Goal: Use online tool/utility: Utilize a website feature to perform a specific function

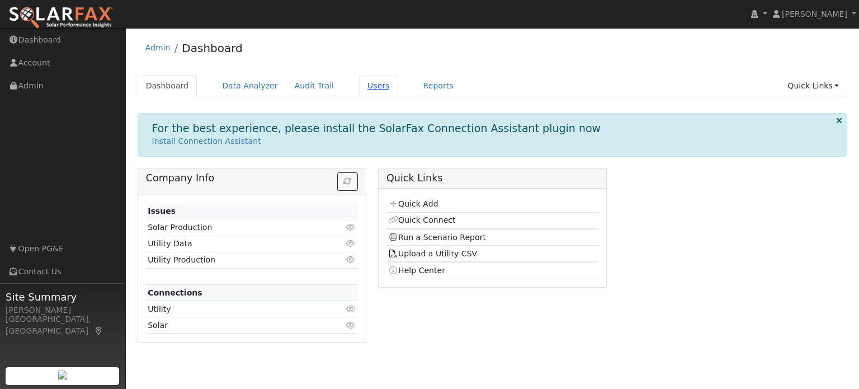
click at [359, 87] on link "Users" at bounding box center [378, 85] width 39 height 21
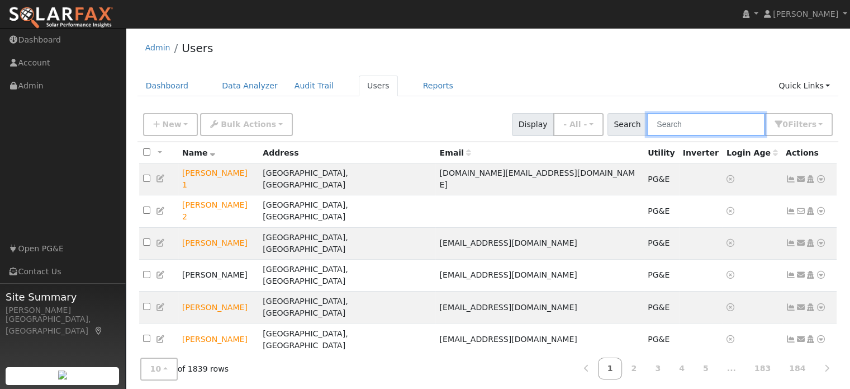
drag, startPoint x: 682, startPoint y: 129, endPoint x: 675, endPoint y: 130, distance: 7.4
click at [675, 130] on input "text" at bounding box center [706, 124] width 119 height 23
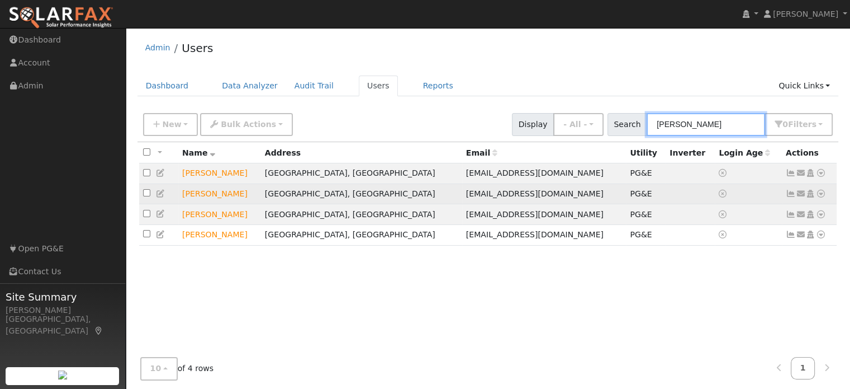
type input "karen"
click at [823, 193] on icon at bounding box center [821, 194] width 10 height 8
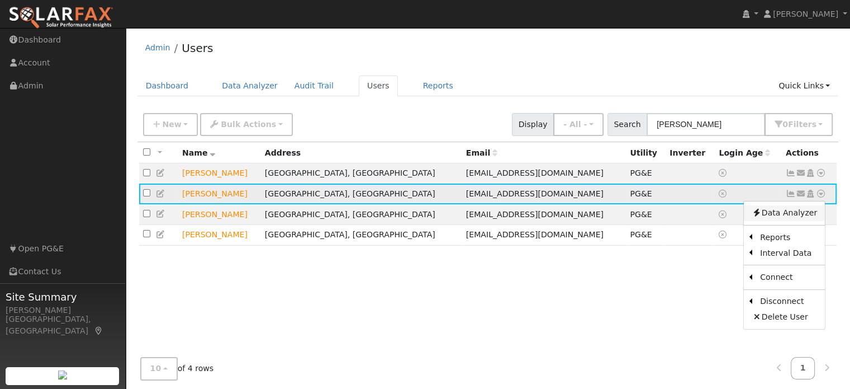
click at [792, 216] on link "Data Analyzer" at bounding box center [784, 213] width 81 height 16
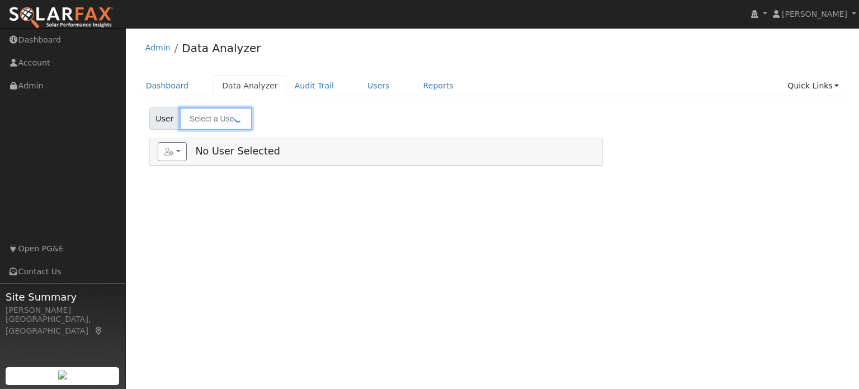
type input "[PERSON_NAME]"
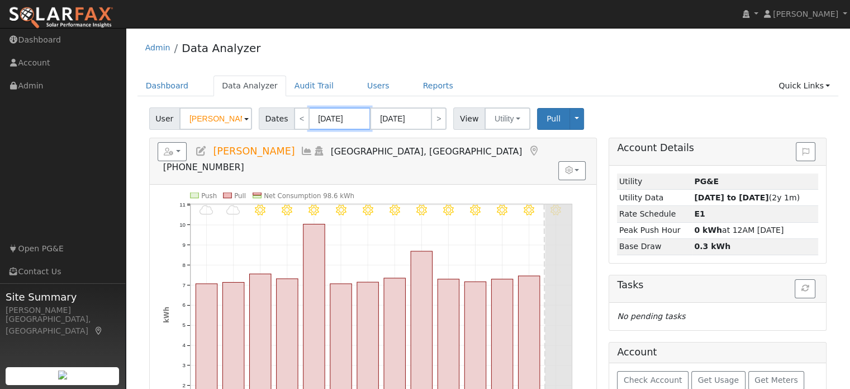
click at [327, 124] on input "09/09/2025" at bounding box center [340, 118] width 62 height 22
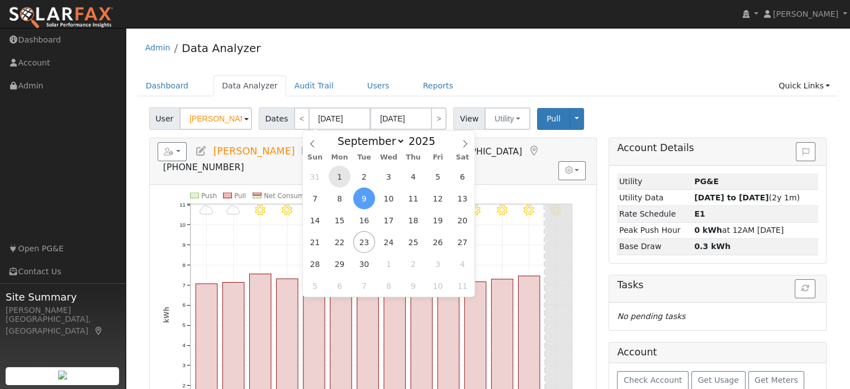
click at [333, 177] on span "1" at bounding box center [340, 177] width 22 height 22
type input "09/01/2025"
type input "09/30/2025"
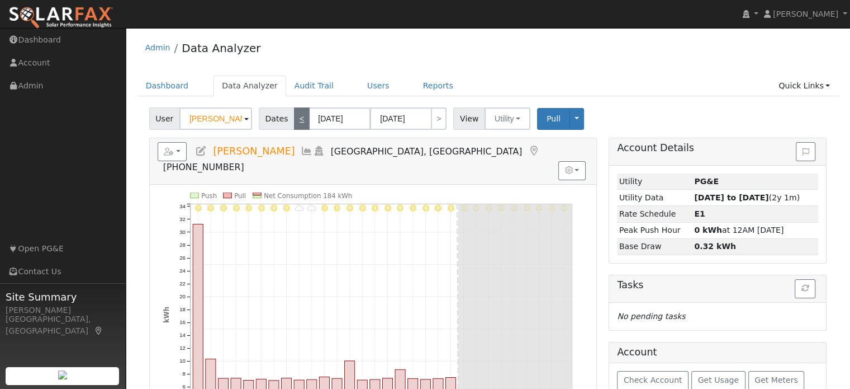
click at [298, 125] on link "<" at bounding box center [302, 118] width 16 height 22
type input "08/01/2025"
type input "08/31/2025"
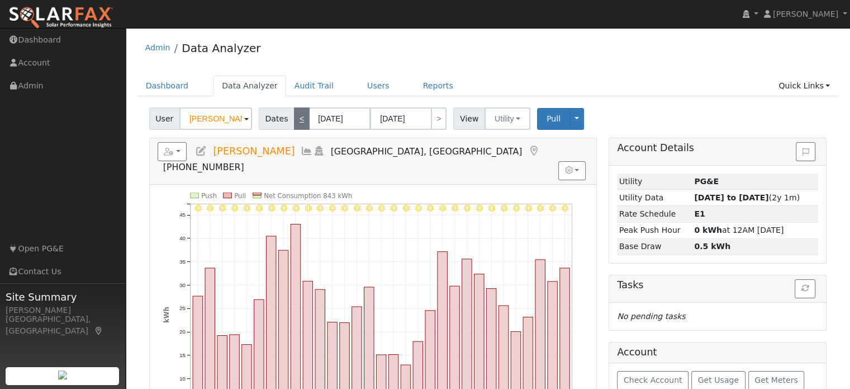
click at [297, 125] on link "<" at bounding box center [302, 118] width 16 height 22
type input "07/01/2025"
type input "07/31/2025"
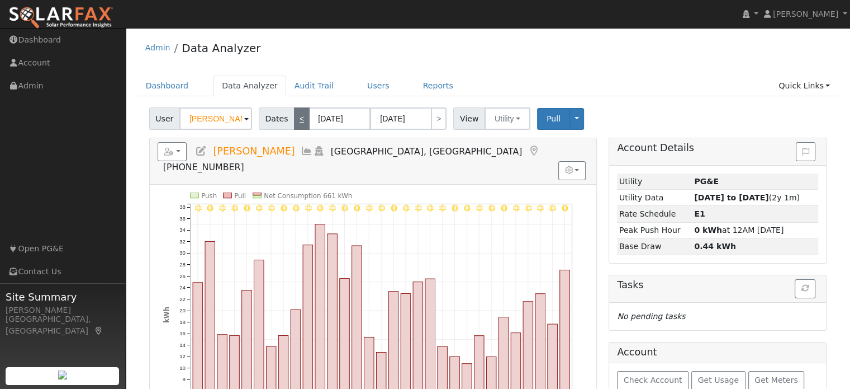
click at [297, 125] on link "<" at bounding box center [302, 118] width 16 height 22
type input "06/01/2025"
type input "06/30/2025"
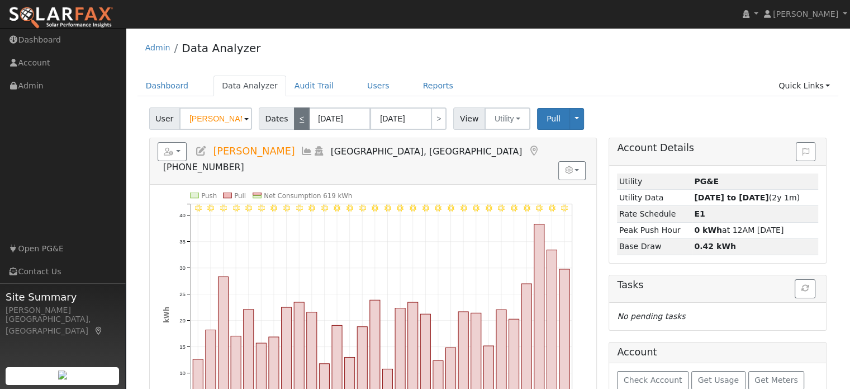
click at [297, 125] on link "<" at bounding box center [302, 118] width 16 height 22
type input "05/01/2025"
type input "05/31/2025"
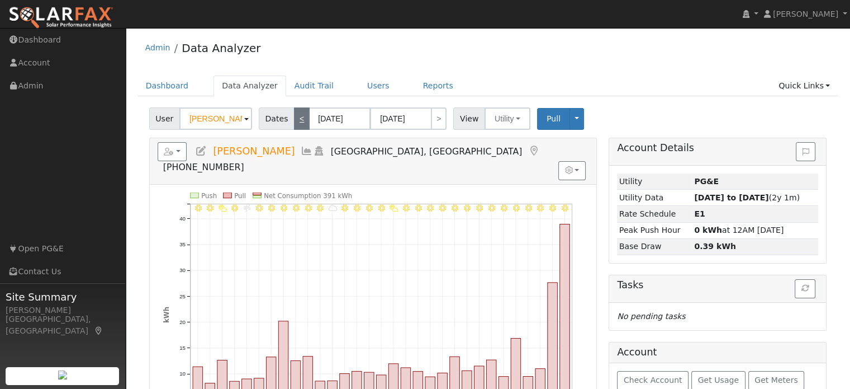
click at [297, 125] on link "<" at bounding box center [302, 118] width 16 height 22
type input "04/01/2025"
type input "04/30/2025"
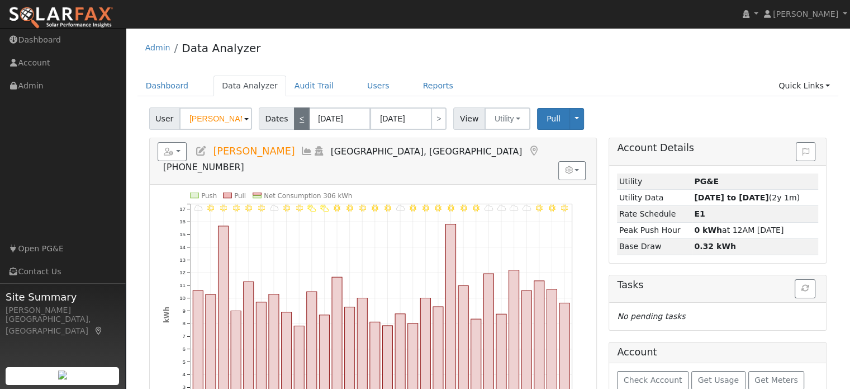
click at [297, 125] on link "<" at bounding box center [302, 118] width 16 height 22
type input "03/01/2025"
type input "03/31/2025"
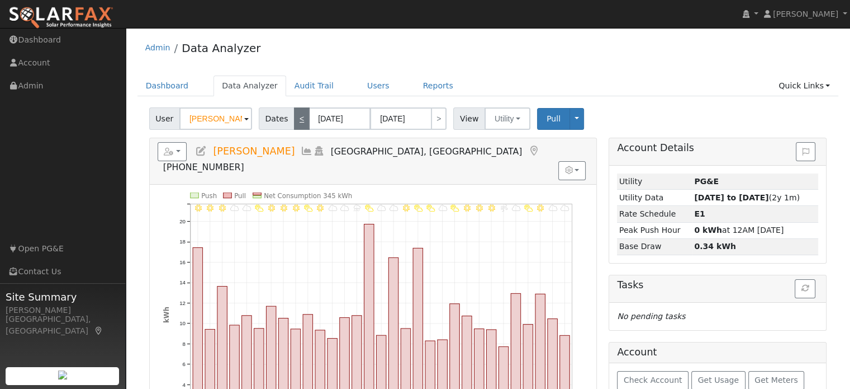
click at [297, 125] on link "<" at bounding box center [302, 118] width 16 height 22
type input "02/01/2025"
type input "02/28/2025"
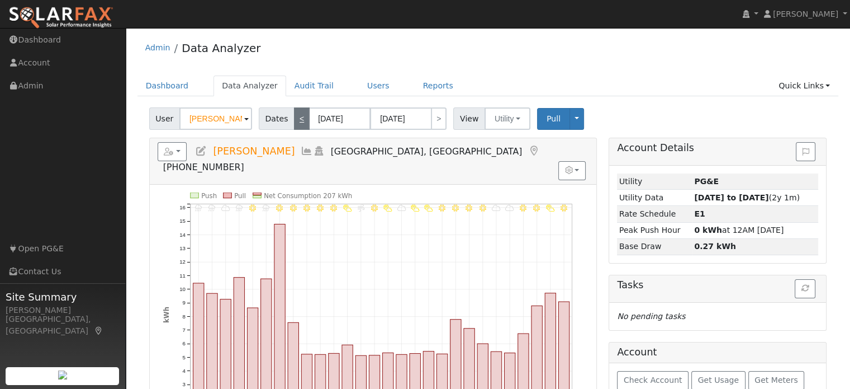
click at [297, 125] on link "<" at bounding box center [302, 118] width 16 height 22
type input "01/01/2025"
type input "01/31/2025"
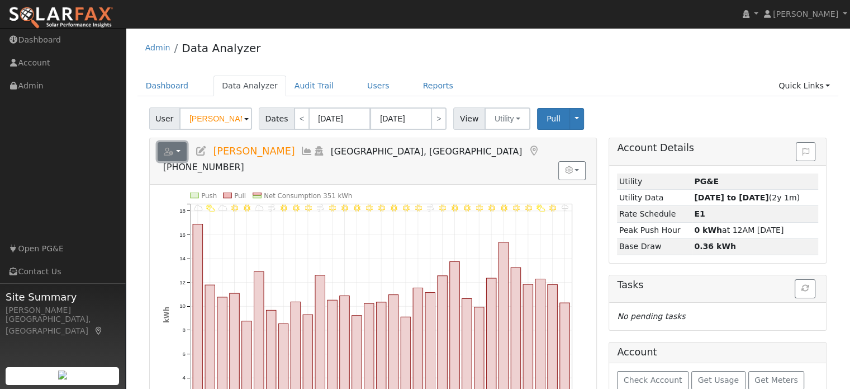
click at [181, 154] on button "button" at bounding box center [173, 151] width 30 height 19
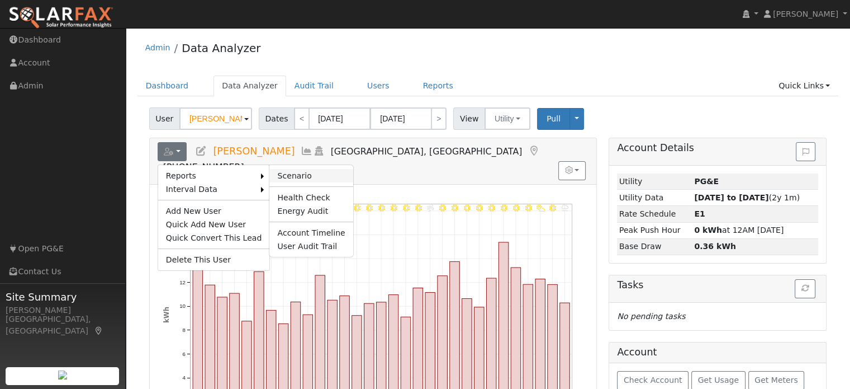
click at [278, 171] on link "Scenario" at bounding box center [311, 175] width 83 height 13
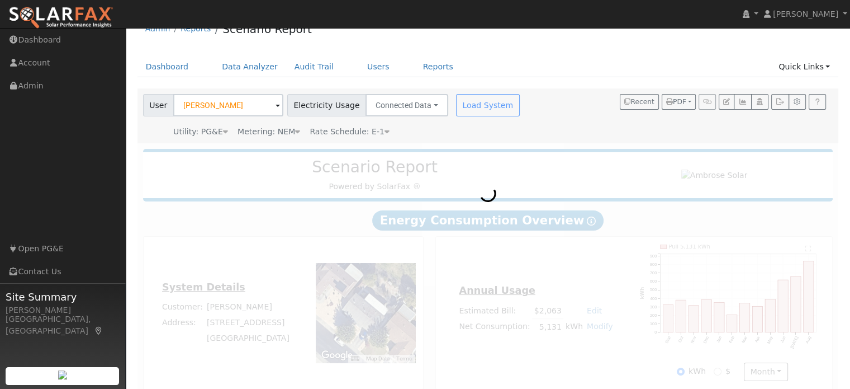
scroll to position [30, 0]
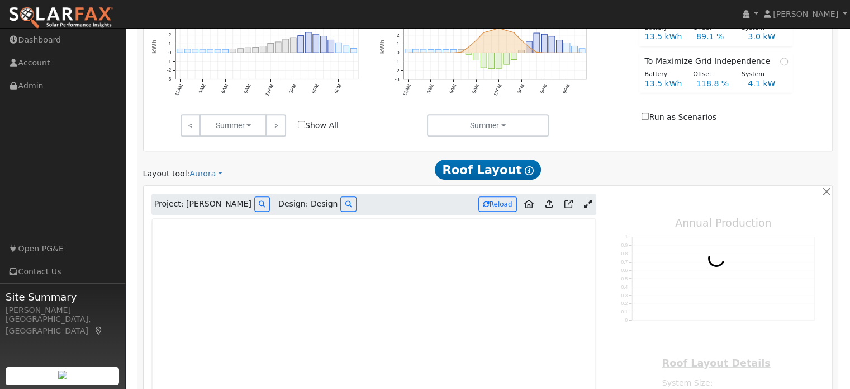
type input "7411"
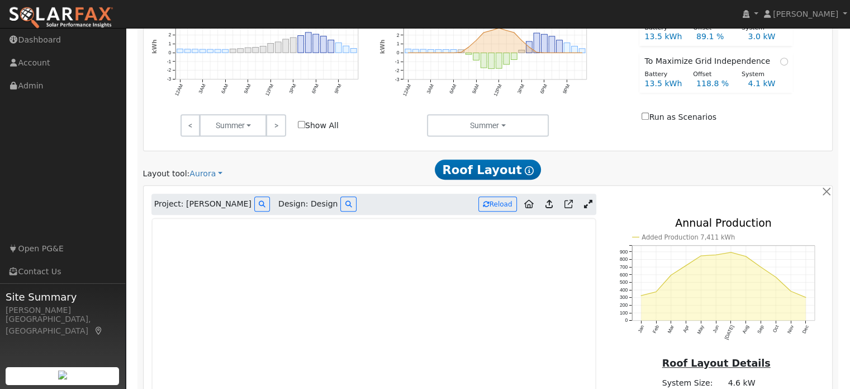
scroll to position [589, 0]
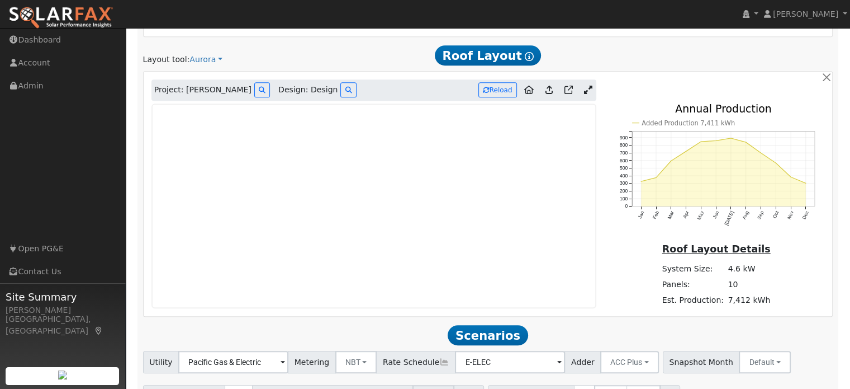
click at [586, 94] on link at bounding box center [588, 90] width 16 height 17
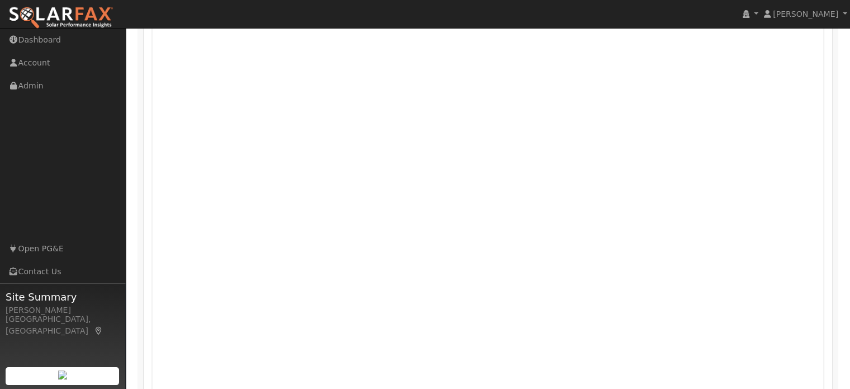
scroll to position [645, 0]
